Goal: Entertainment & Leisure: Consume media (video, audio)

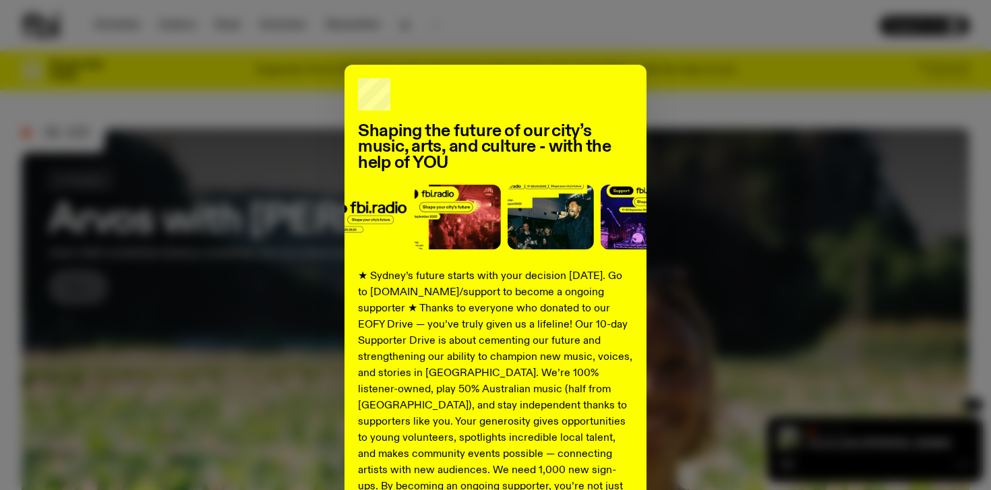
click at [692, 94] on div "Shaping the future of our city’s music, arts, and culture - with the help of YO…" at bounding box center [496, 342] width 948 height 554
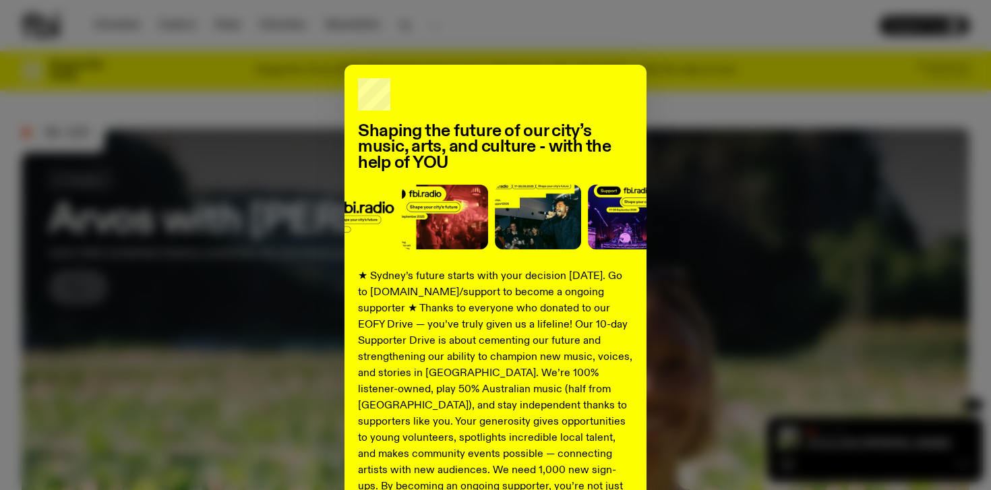
click at [419, 36] on div "Shaping the future of our city’s music, arts, and culture - with the help of YO…" at bounding box center [495, 245] width 991 height 490
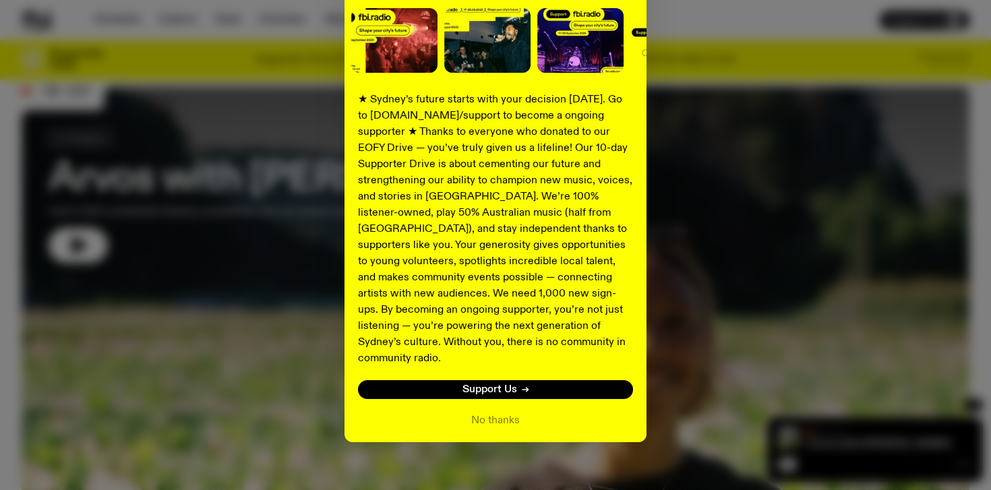
scroll to position [54, 0]
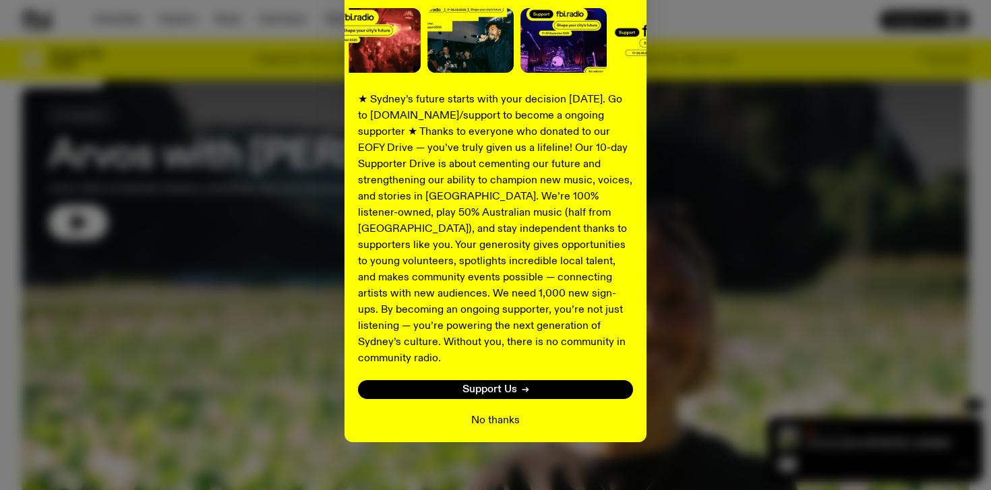
click at [507, 413] on button "No thanks" at bounding box center [495, 421] width 49 height 16
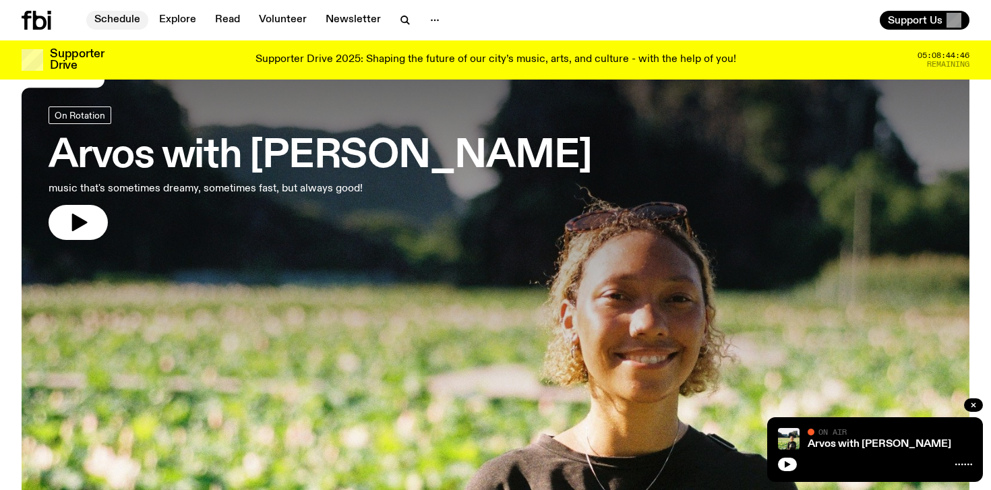
click at [123, 16] on link "Schedule" at bounding box center [117, 20] width 62 height 19
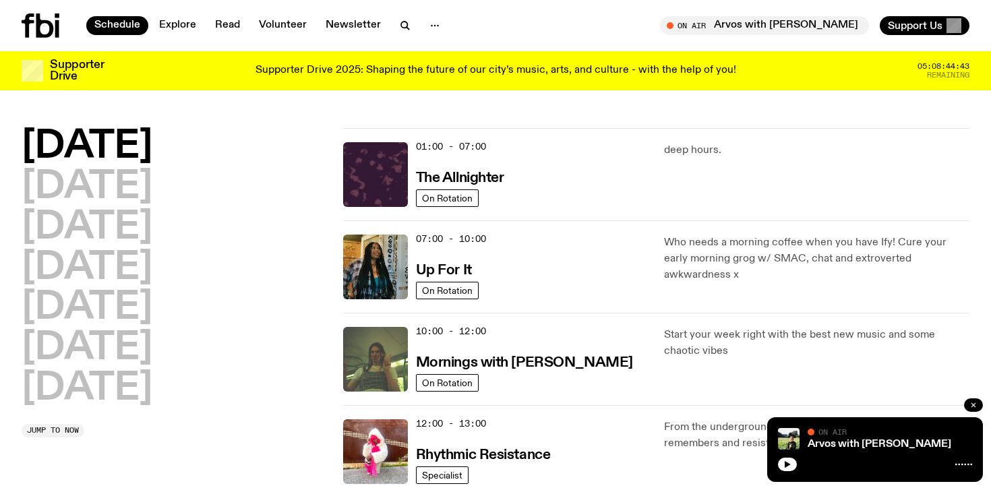
click at [976, 405] on icon "button" at bounding box center [973, 405] width 8 height 8
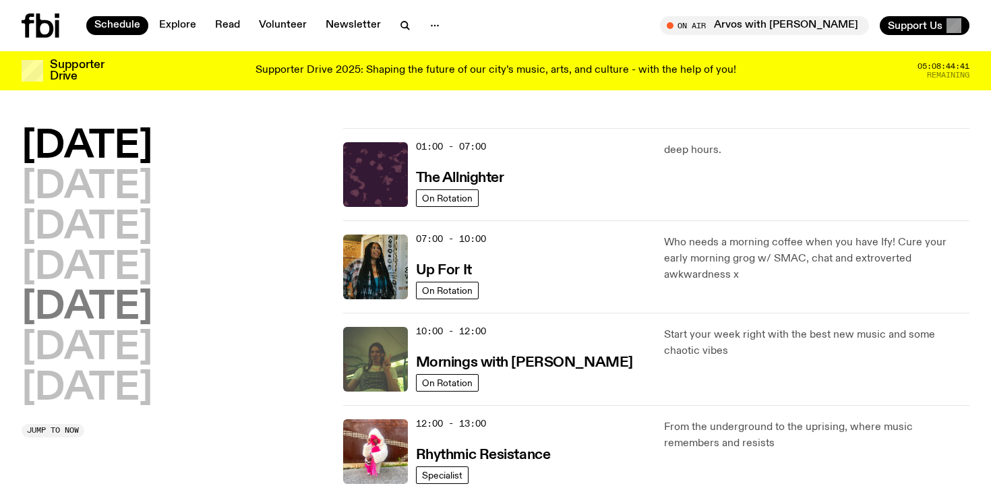
click at [100, 304] on h2 "[DATE]" at bounding box center [87, 308] width 131 height 38
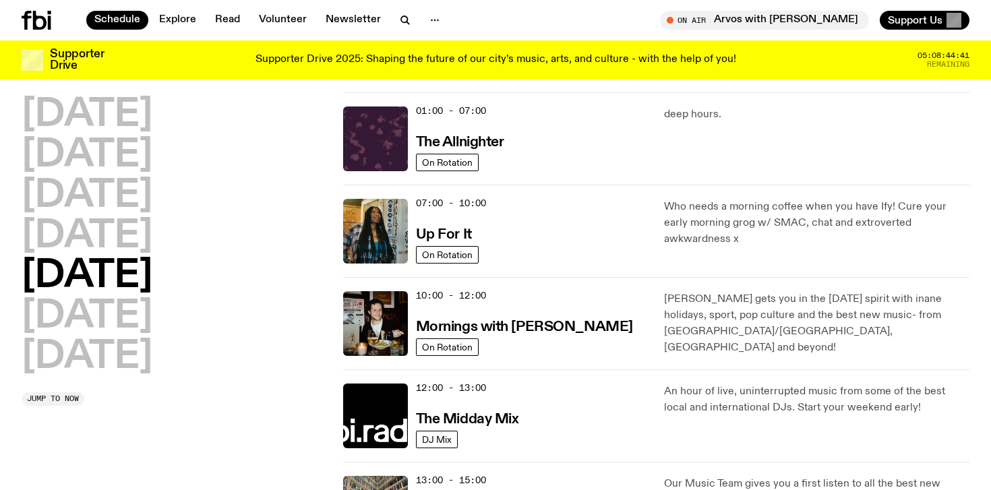
scroll to position [38, 0]
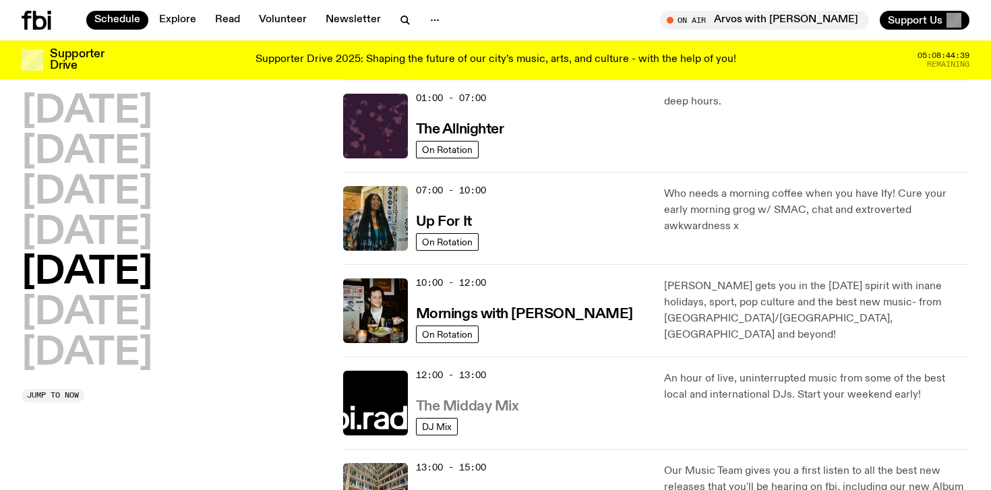
click at [462, 405] on h3 "The Midday Mix" at bounding box center [467, 407] width 103 height 14
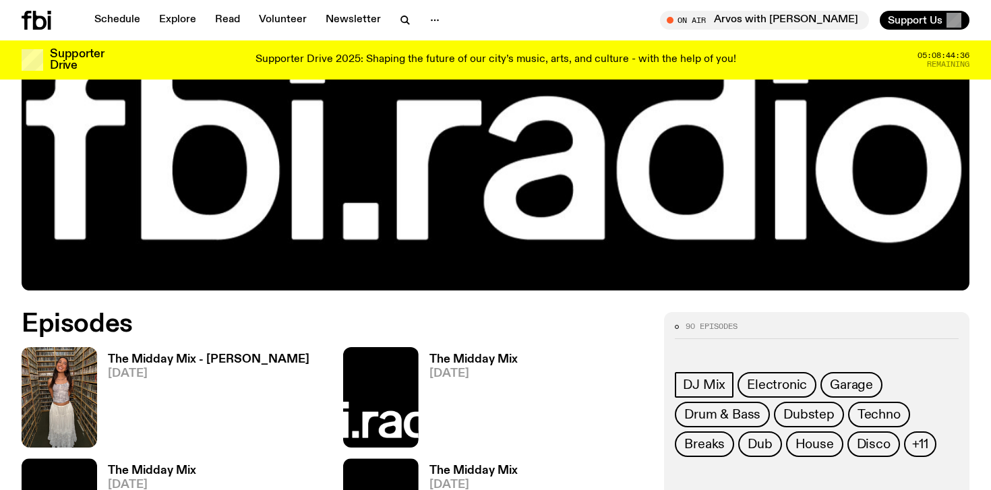
scroll to position [458, 0]
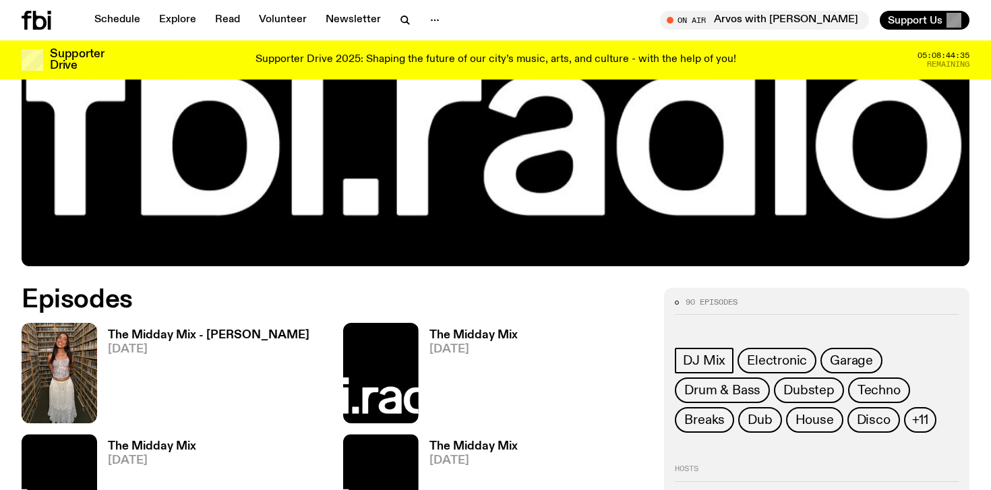
click at [218, 338] on h3 "The Midday Mix - [PERSON_NAME]" at bounding box center [209, 335] width 202 height 11
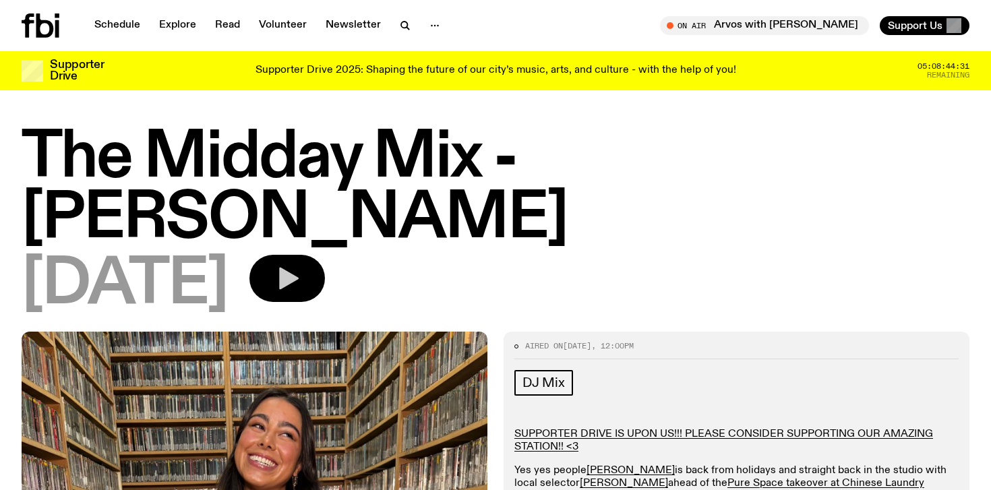
click at [299, 268] on icon "button" at bounding box center [289, 279] width 20 height 22
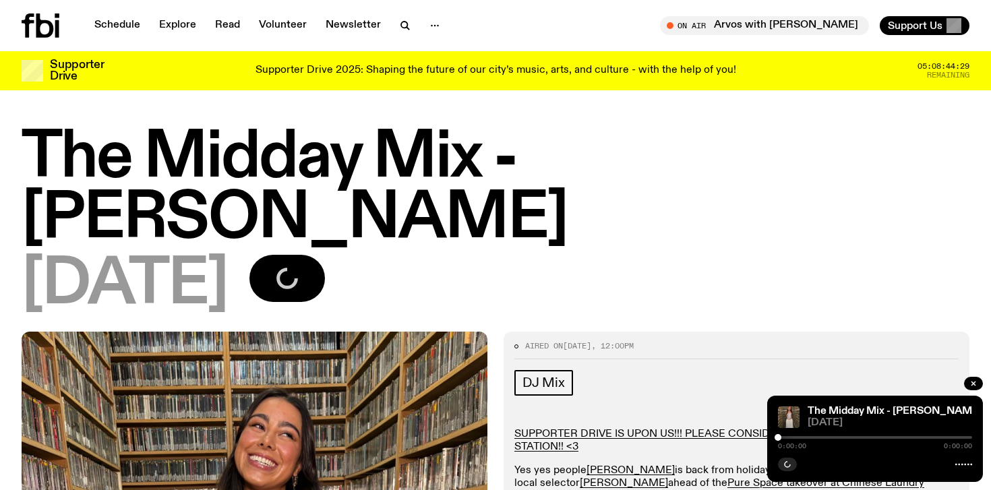
click at [686, 370] on div "DJ Mix" at bounding box center [736, 385] width 444 height 30
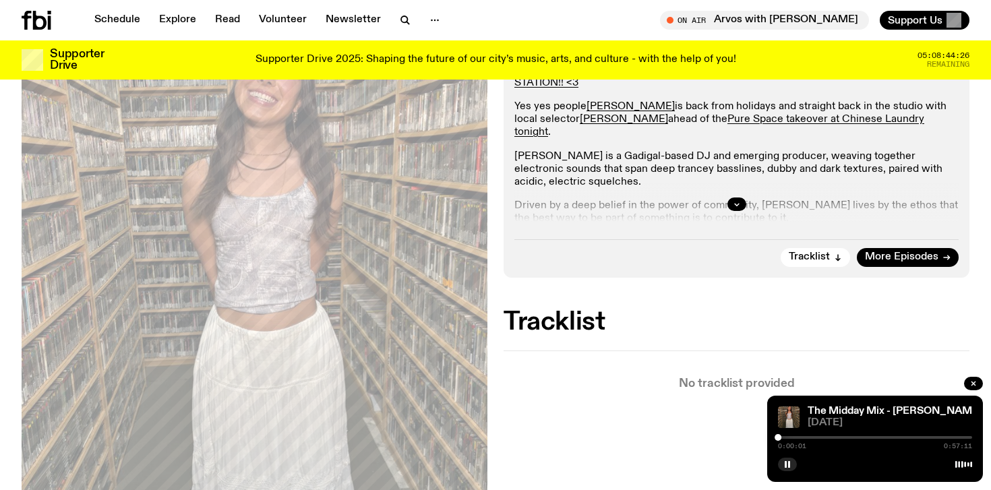
scroll to position [351, 0]
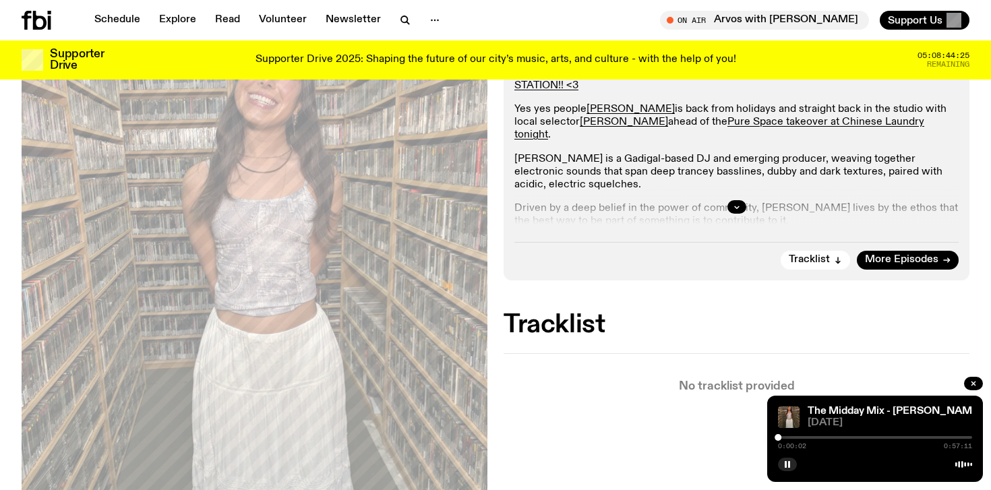
click at [832, 435] on div "0:00:02 0:57:11" at bounding box center [875, 441] width 194 height 16
click at [832, 436] on div at bounding box center [875, 437] width 194 height 3
click at [860, 437] on div at bounding box center [875, 437] width 194 height 3
click at [886, 436] on div at bounding box center [875, 437] width 194 height 3
click at [904, 436] on div at bounding box center [875, 437] width 194 height 3
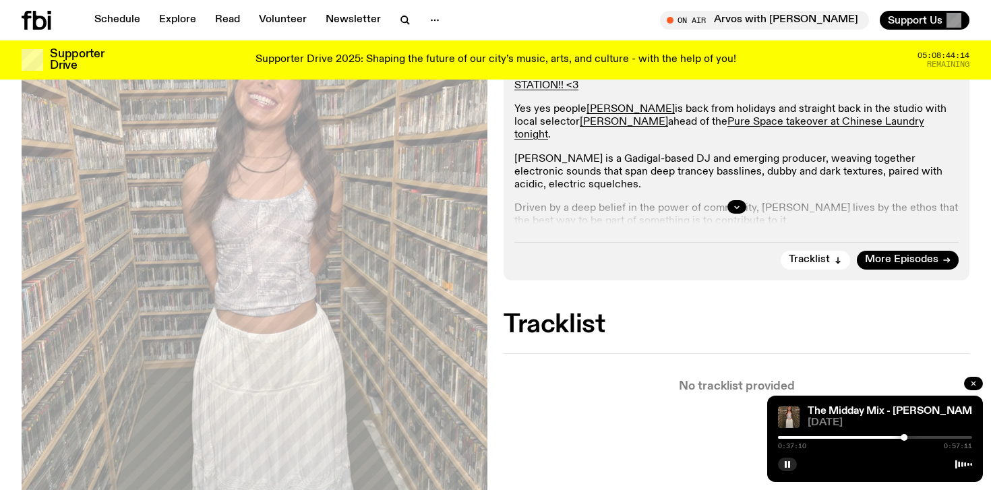
click at [971, 382] on icon "button" at bounding box center [973, 384] width 4 height 4
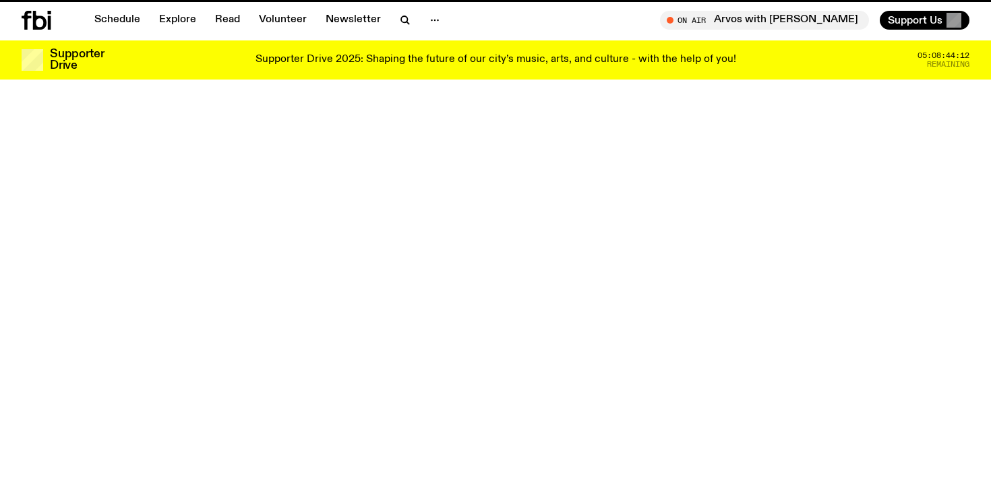
scroll to position [458, 0]
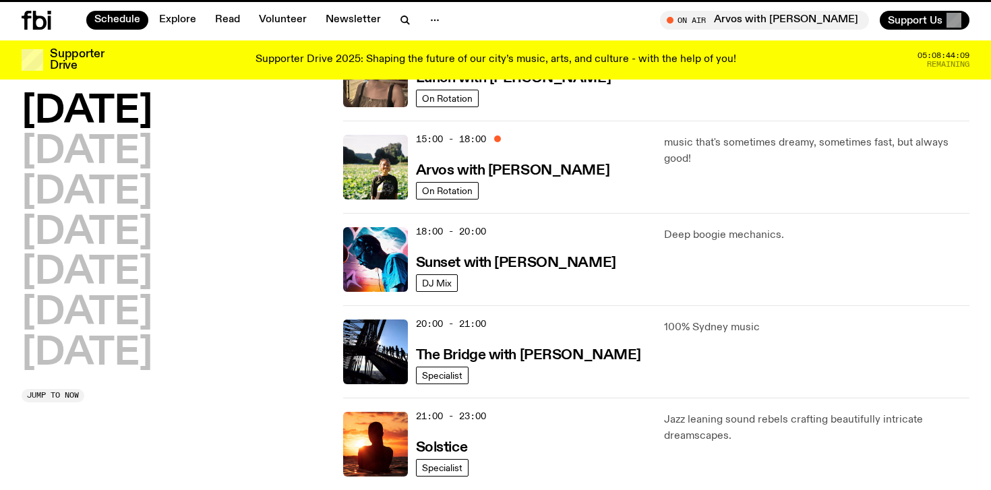
scroll to position [38, 0]
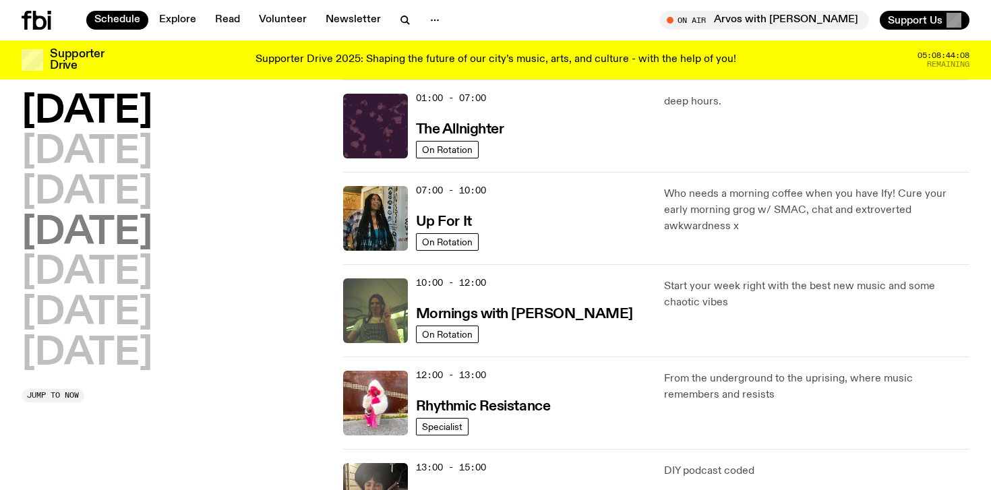
click at [135, 231] on h2 "[DATE]" at bounding box center [87, 233] width 131 height 38
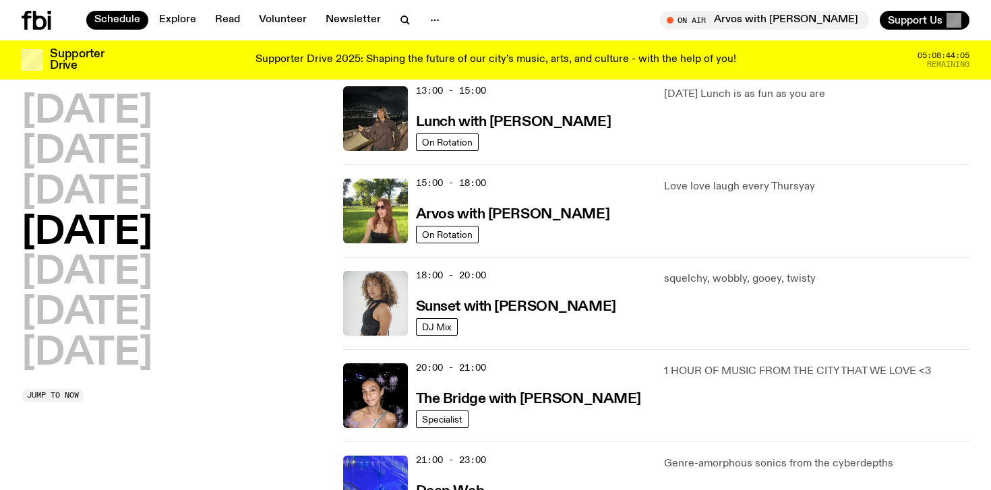
scroll to position [415, 0]
click at [485, 303] on h3 "Sunset with [PERSON_NAME]" at bounding box center [516, 306] width 200 height 14
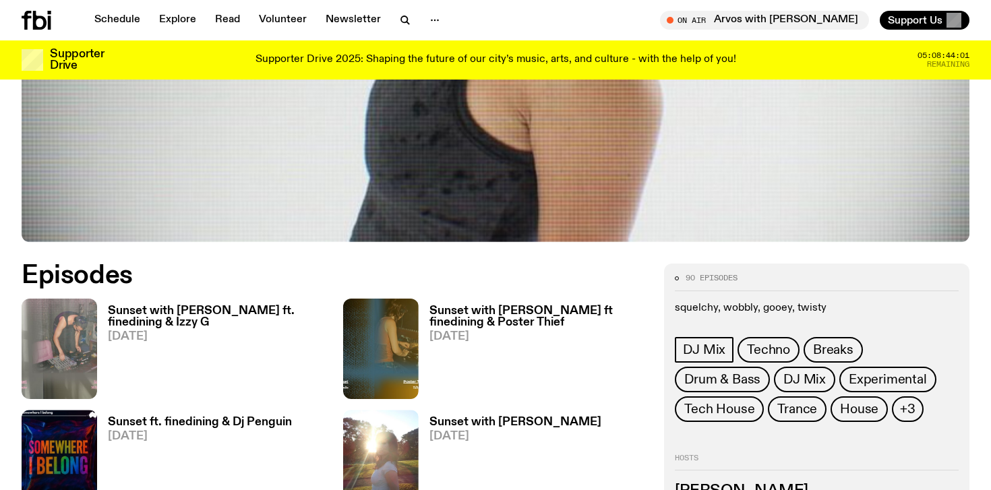
scroll to position [485, 0]
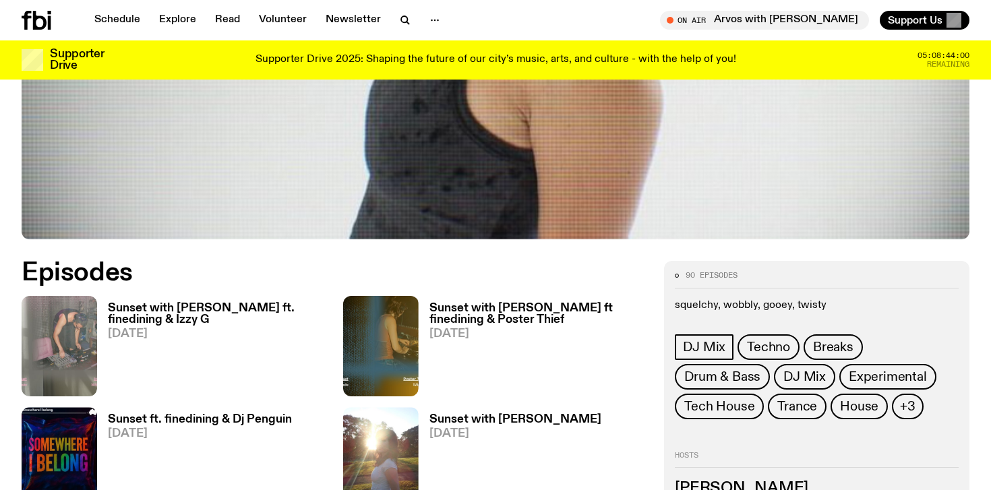
click at [223, 303] on h3 "Sunset with [PERSON_NAME] ft. finedining & Izzy G" at bounding box center [217, 314] width 219 height 23
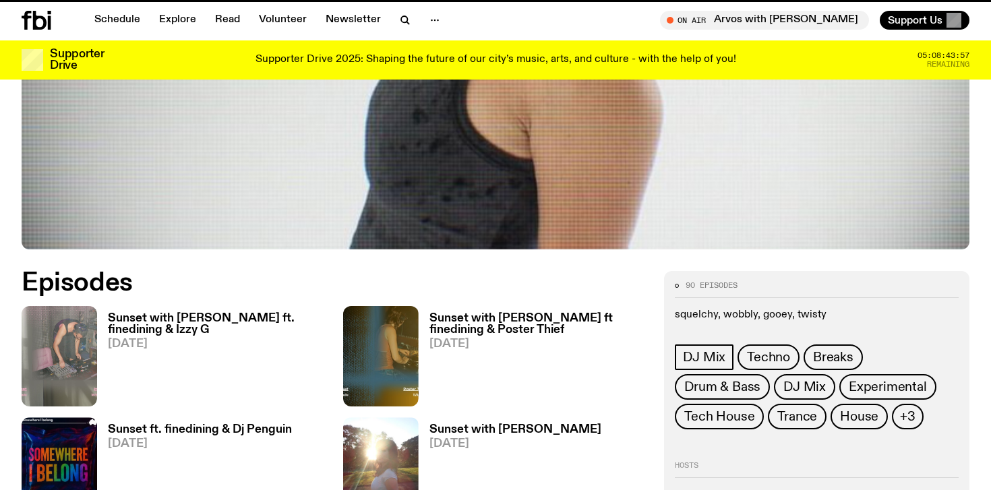
scroll to position [475, 0]
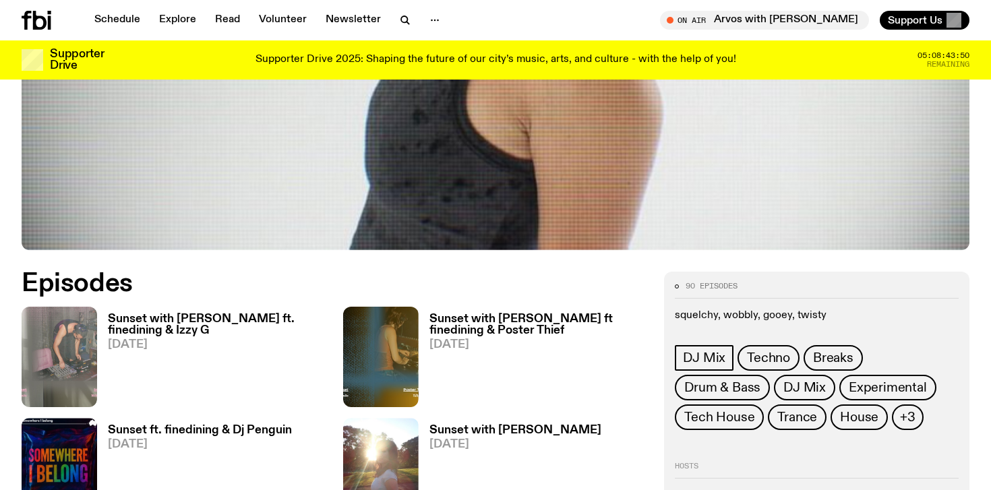
click at [232, 319] on h3 "Sunset with [PERSON_NAME] ft. finedining & Izzy G" at bounding box center [217, 324] width 219 height 23
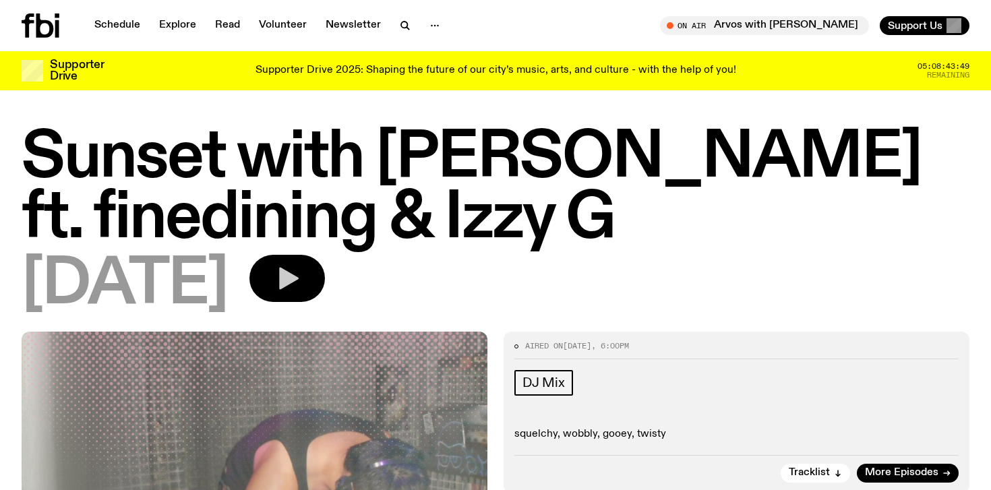
click at [301, 285] on icon "button" at bounding box center [287, 278] width 27 height 27
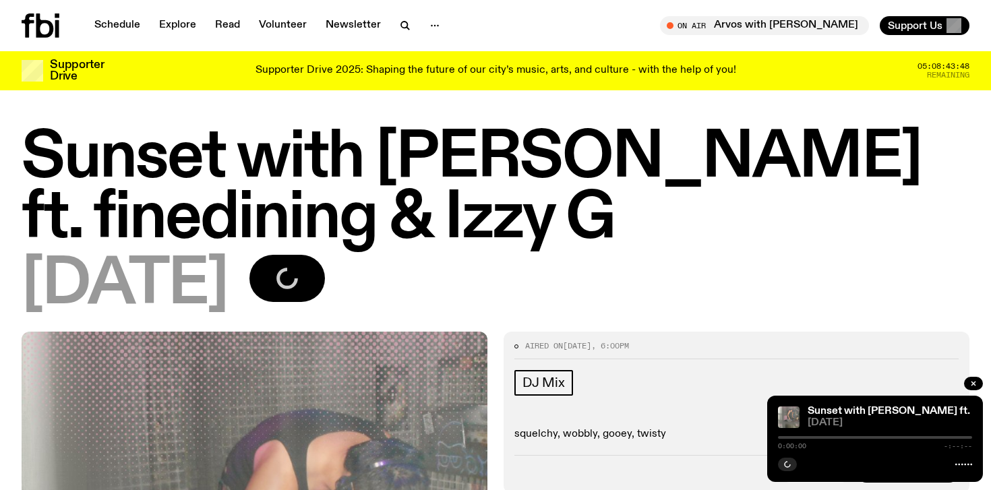
click at [653, 389] on div "DJ Mix" at bounding box center [736, 385] width 444 height 30
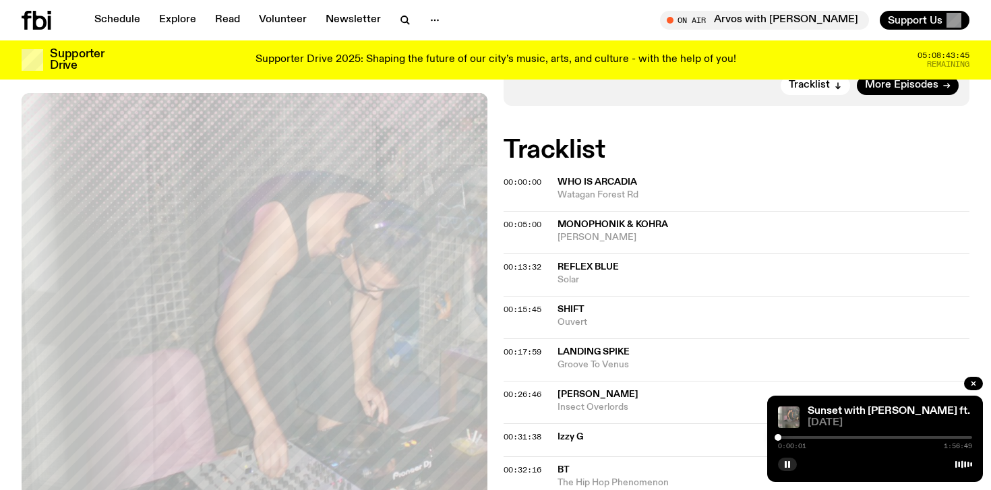
scroll to position [378, 0]
click at [793, 434] on div "0:00:03 1:56:49" at bounding box center [875, 441] width 194 height 16
click at [793, 437] on div at bounding box center [875, 437] width 194 height 3
click at [840, 436] on div at bounding box center [875, 437] width 194 height 3
click at [973, 382] on icon "button" at bounding box center [973, 384] width 8 height 8
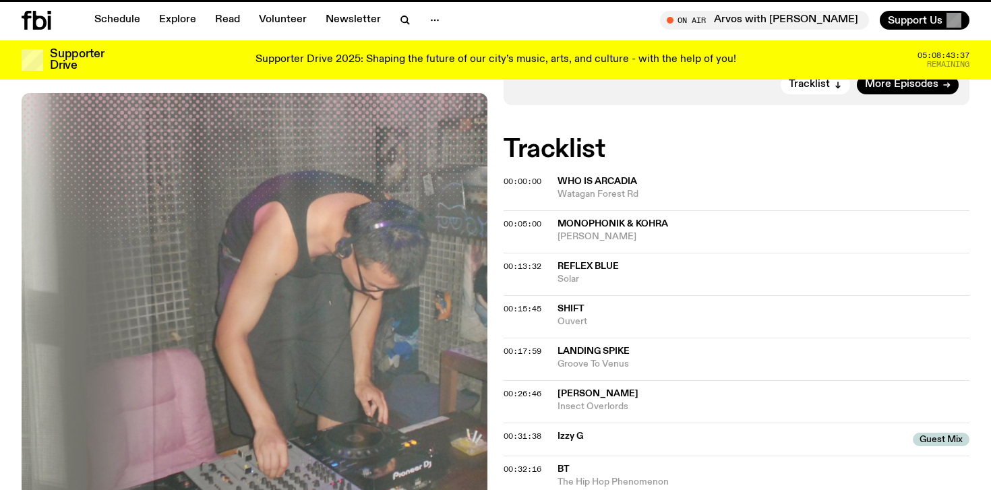
scroll to position [475, 0]
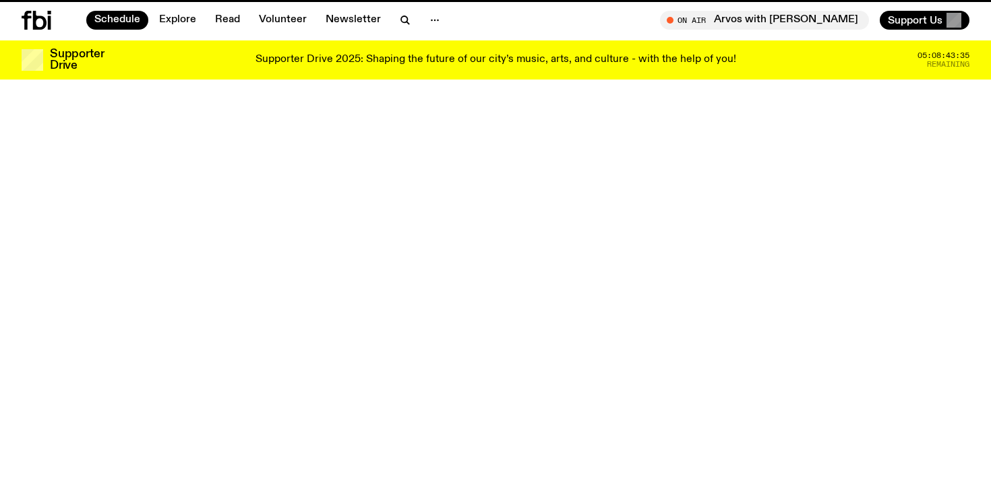
scroll to position [415, 0]
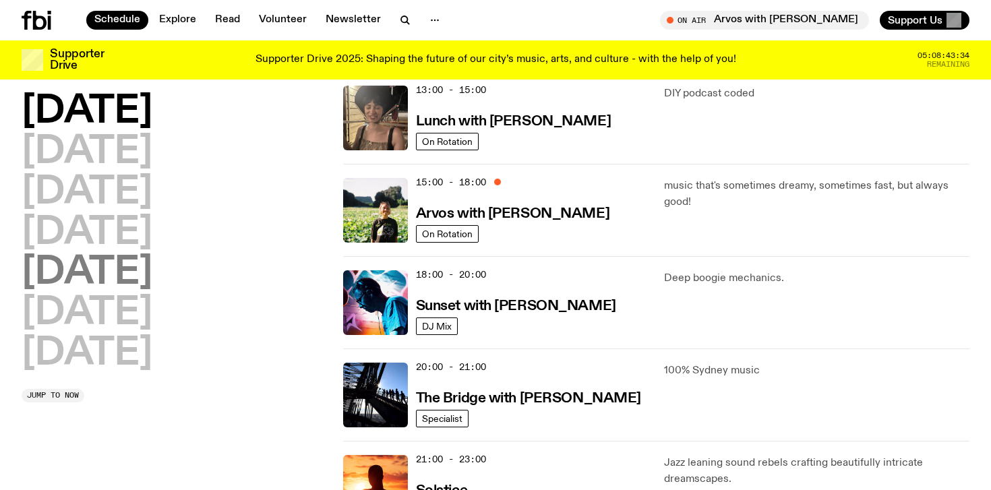
click at [92, 277] on h2 "[DATE]" at bounding box center [87, 273] width 131 height 38
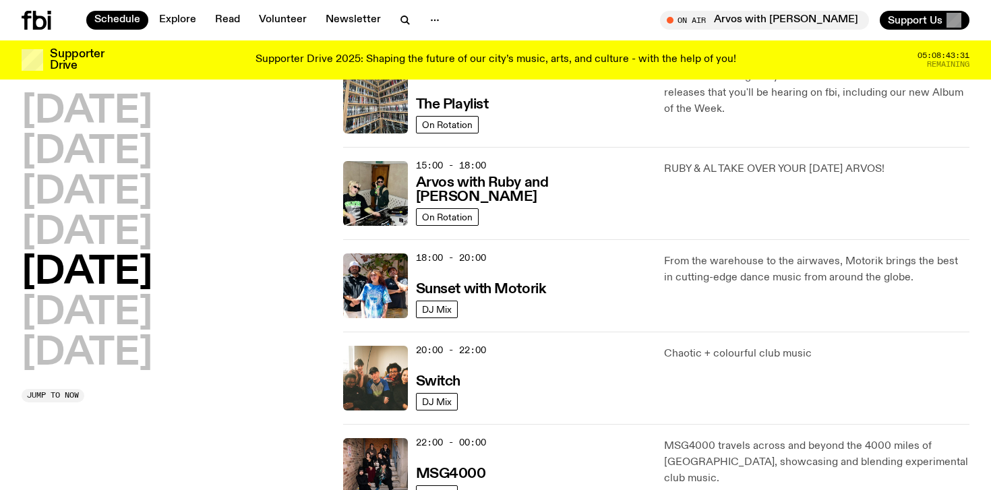
scroll to position [442, 0]
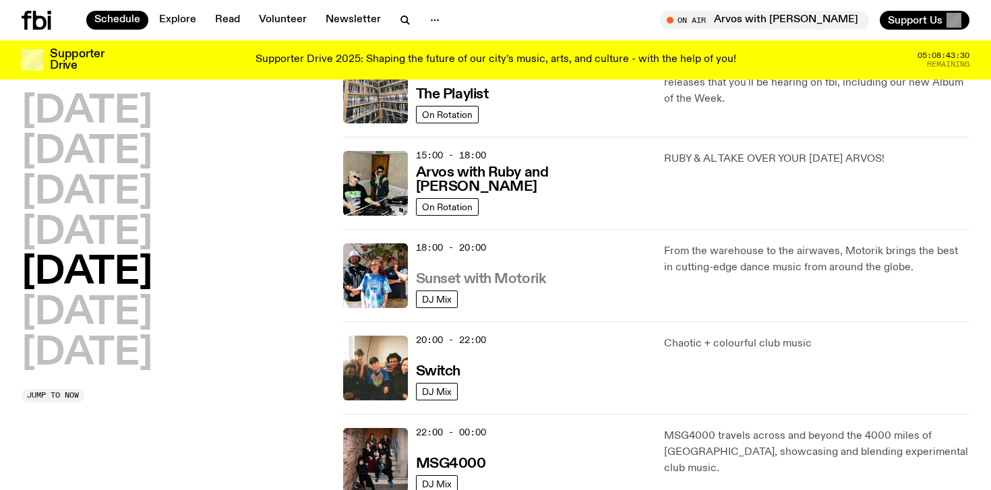
click at [502, 276] on h3 "Sunset with Motorik" at bounding box center [481, 279] width 130 height 14
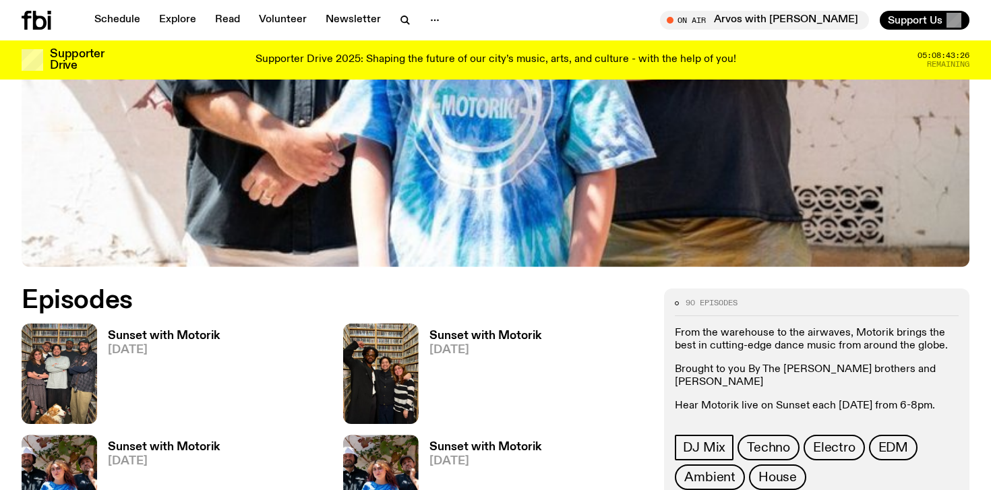
scroll to position [458, 0]
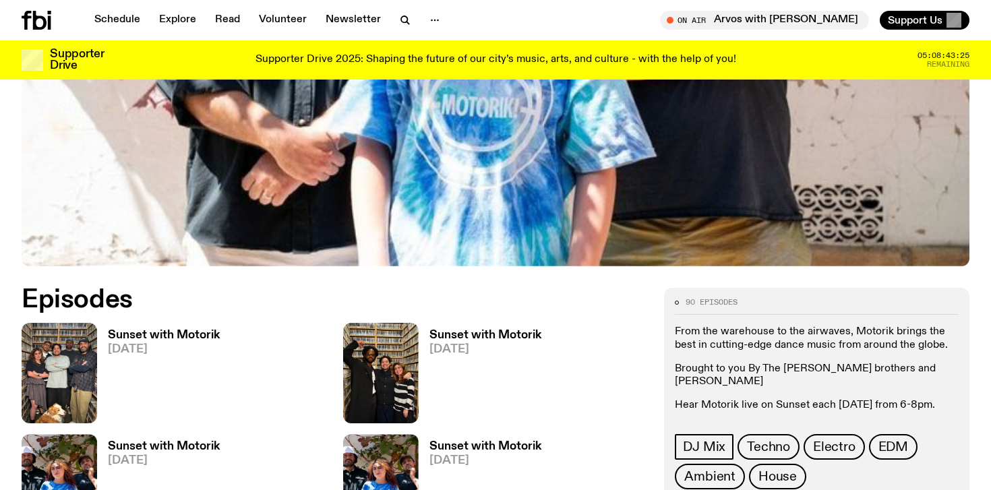
click at [198, 330] on h3 "Sunset with Motorik" at bounding box center [164, 335] width 112 height 11
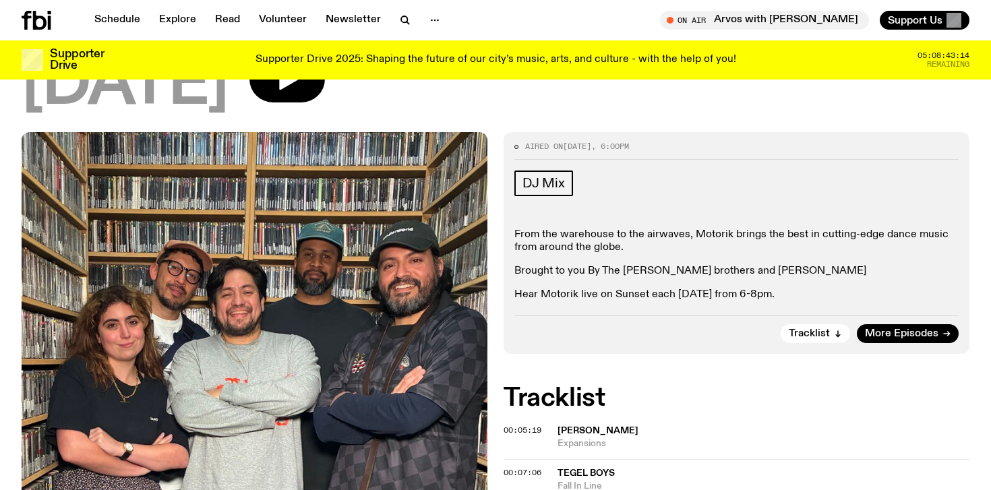
scroll to position [108, 0]
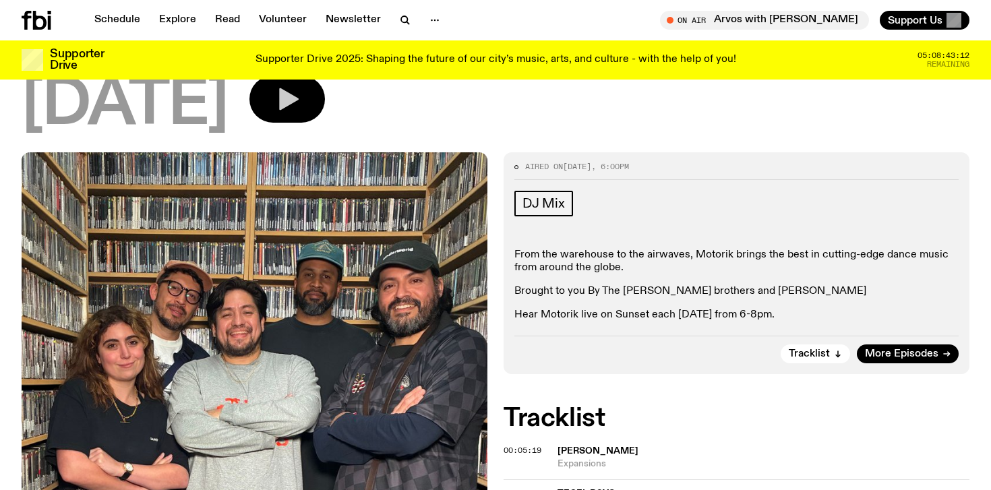
click at [301, 91] on icon "button" at bounding box center [287, 99] width 27 height 27
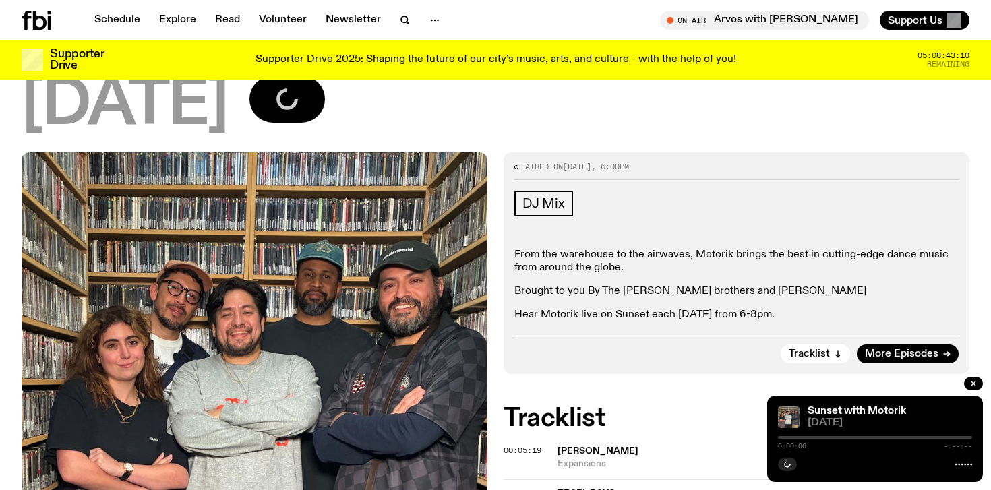
click at [797, 440] on div "0:00:00 -:--:--" at bounding box center [875, 441] width 194 height 16
click at [797, 437] on div at bounding box center [875, 437] width 194 height 3
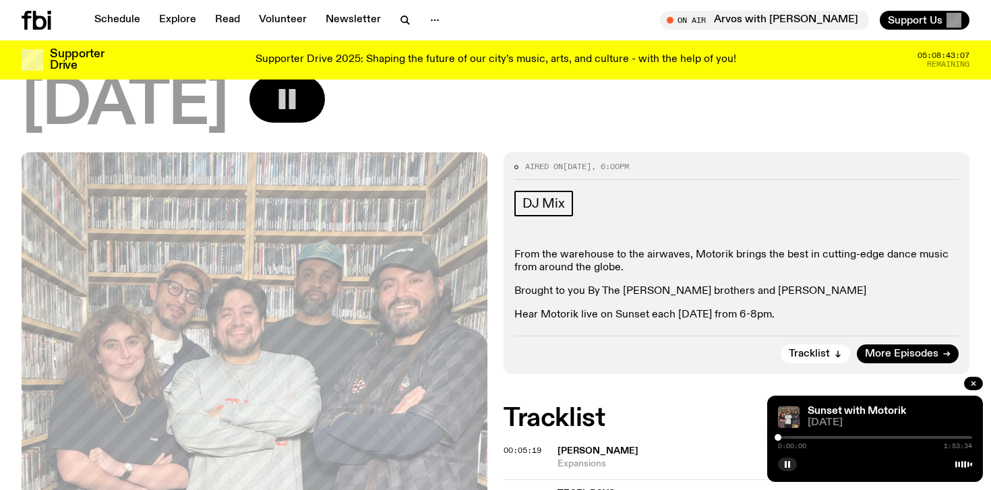
click at [797, 437] on div at bounding box center [875, 437] width 194 height 3
click at [837, 440] on div "0:11:03 1:53:34" at bounding box center [875, 441] width 194 height 16
click at [844, 438] on div at bounding box center [875, 437] width 194 height 3
click at [876, 436] on div at bounding box center [875, 437] width 194 height 3
click at [907, 437] on div at bounding box center [875, 437] width 194 height 3
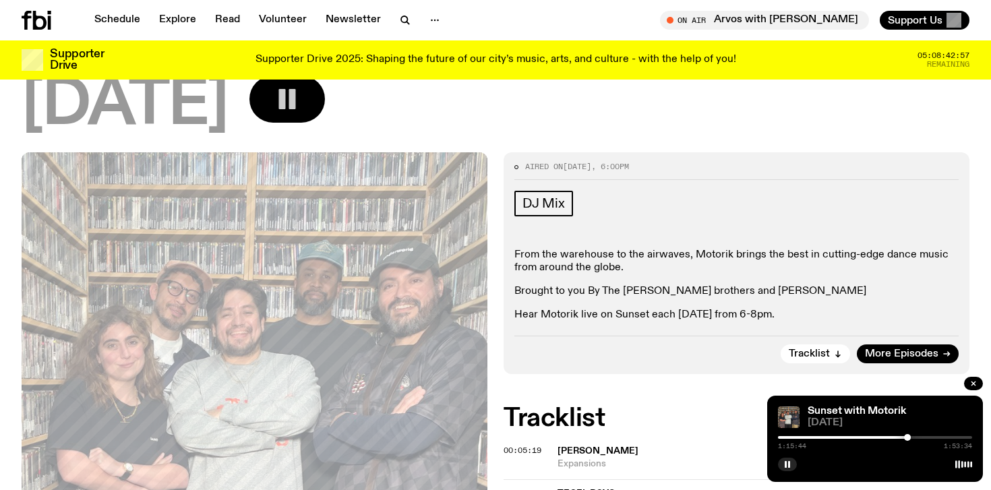
click at [936, 438] on div at bounding box center [875, 437] width 194 height 3
click at [975, 384] on icon "button" at bounding box center [973, 384] width 8 height 8
